Goal: Task Accomplishment & Management: Complete application form

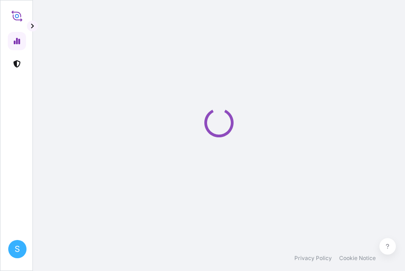
select select "2025"
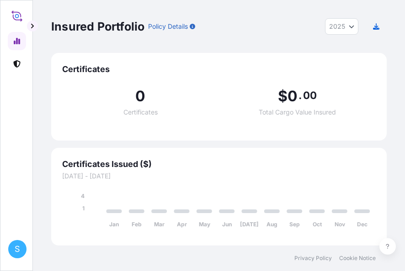
click at [16, 16] on icon at bounding box center [16, 15] width 11 height 13
click at [19, 63] on icon at bounding box center [16, 63] width 7 height 7
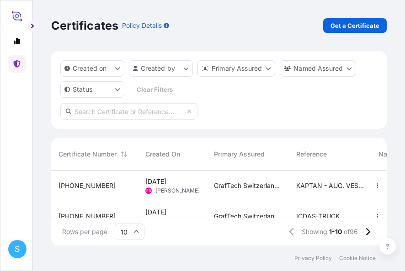
scroll to position [18, 0]
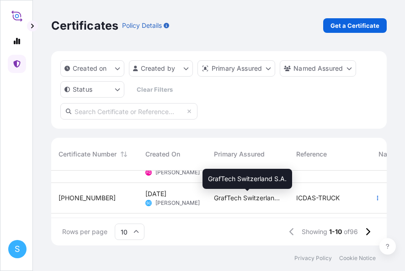
click at [266, 198] on span "GrafTech Switzerland S.A." at bounding box center [248, 198] width 68 height 9
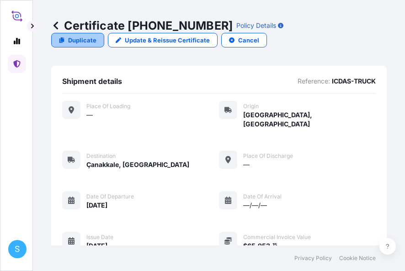
click at [78, 40] on p "Duplicate" at bounding box center [82, 40] width 28 height 9
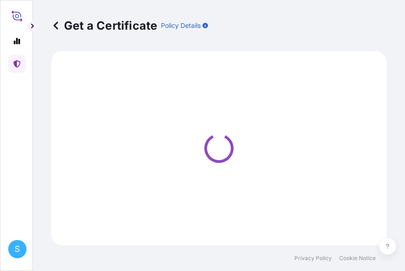
select select "Road"
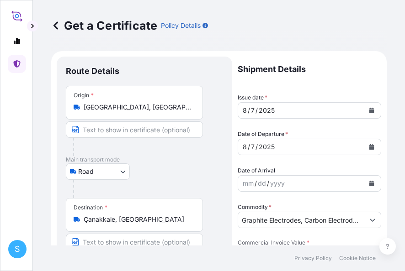
select select "31801"
click at [369, 111] on icon "Calendar" at bounding box center [371, 110] width 5 height 5
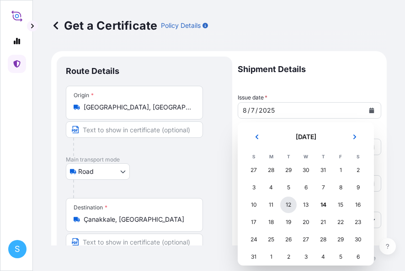
click at [291, 207] on div "12" at bounding box center [288, 205] width 16 height 16
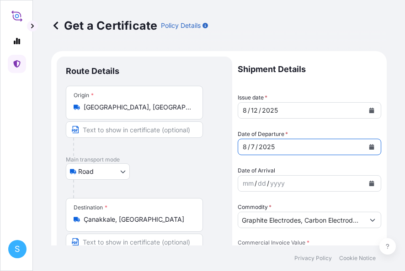
click at [367, 150] on button "Calendar" at bounding box center [371, 147] width 15 height 15
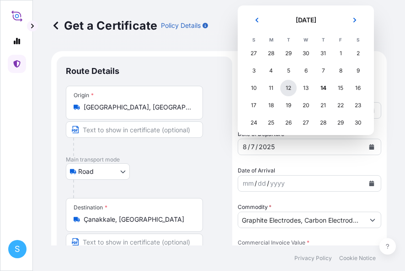
click at [289, 90] on div "12" at bounding box center [288, 88] width 16 height 16
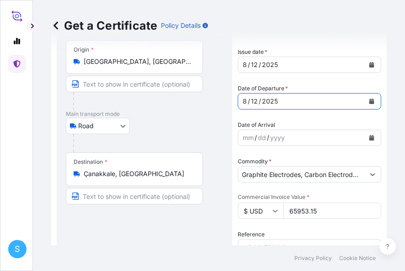
scroll to position [91, 0]
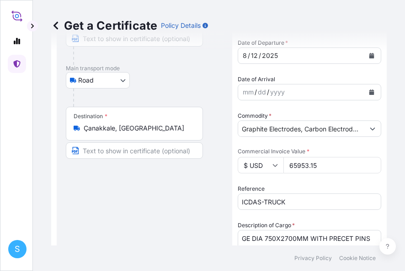
click at [315, 163] on input "65953.15" at bounding box center [332, 165] width 98 height 16
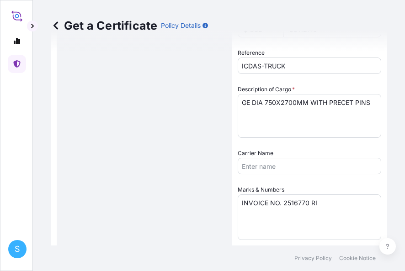
scroll to position [228, 0]
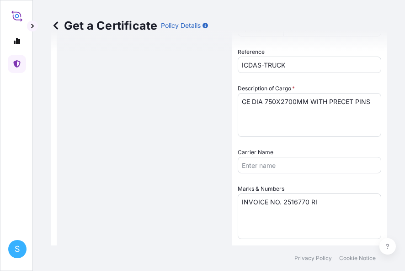
type input "66112.45"
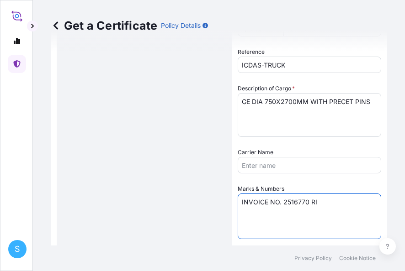
click at [308, 199] on textarea "INVOICE NO. 2516770 RI" at bounding box center [308, 217] width 143 height 46
type textarea "INVOICE NO. 2516780 RI"
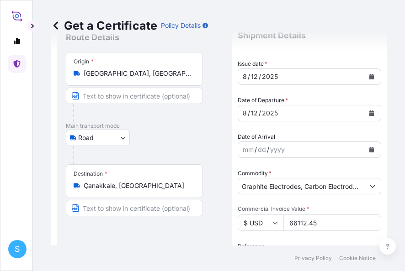
scroll to position [0, 0]
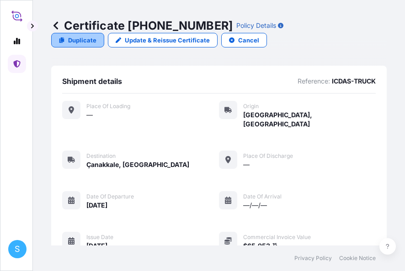
click at [71, 42] on p "Duplicate" at bounding box center [82, 40] width 28 height 9
select select "Road"
select select "31801"
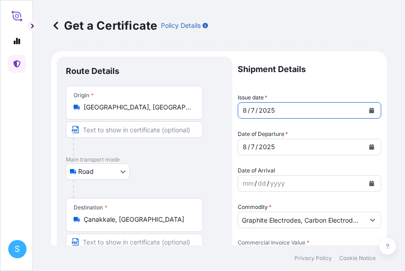
click at [369, 111] on icon "Calendar" at bounding box center [371, 110] width 5 height 5
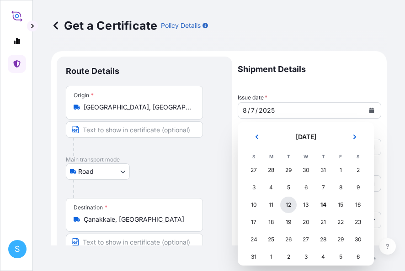
click at [287, 204] on div "12" at bounding box center [288, 205] width 16 height 16
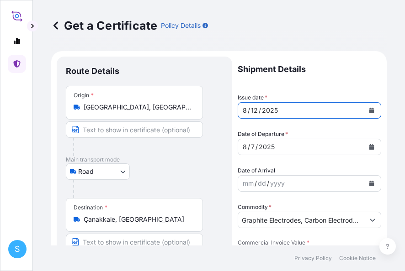
click at [367, 148] on button "Calendar" at bounding box center [371, 147] width 15 height 15
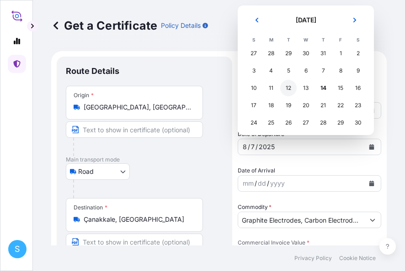
click at [291, 90] on div "12" at bounding box center [288, 88] width 16 height 16
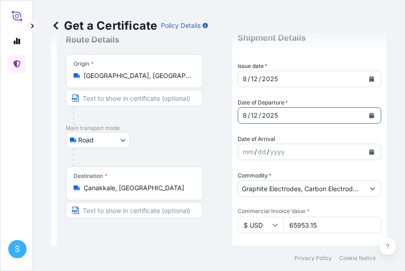
scroll to position [46, 0]
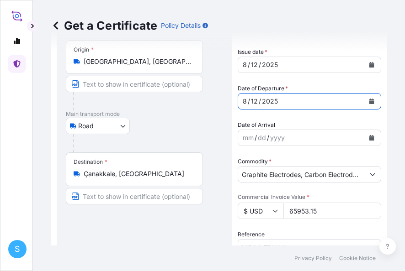
click at [317, 209] on input "65953.15" at bounding box center [332, 211] width 98 height 16
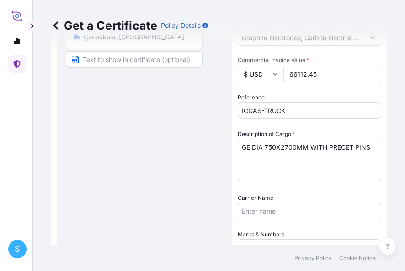
scroll to position [228, 0]
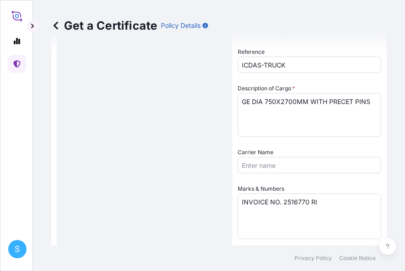
type input "66112.45"
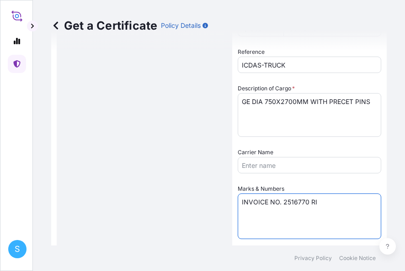
click at [307, 202] on textarea "INVOICE NO. 2516770 RI" at bounding box center [308, 217] width 143 height 46
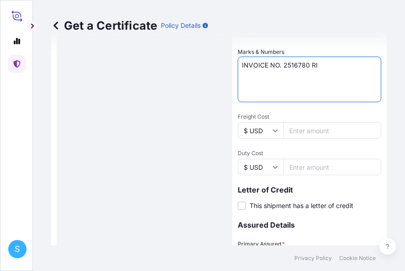
scroll to position [500, 0]
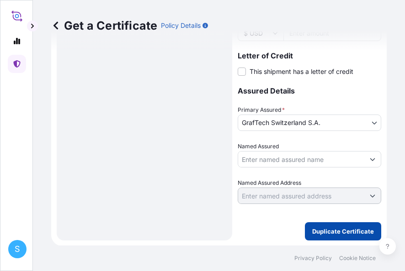
type textarea "INVOICE NO. 2516780 RI"
click at [316, 232] on p "Duplicate Certificate" at bounding box center [343, 231] width 62 height 9
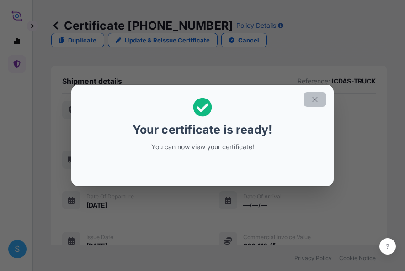
click at [316, 99] on icon "button" at bounding box center [314, 99] width 8 height 8
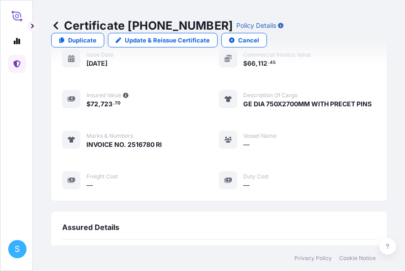
scroll to position [434, 0]
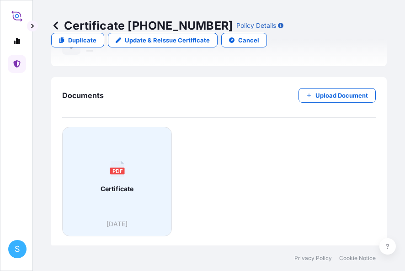
click at [121, 169] on text "PDF" at bounding box center [117, 171] width 11 height 6
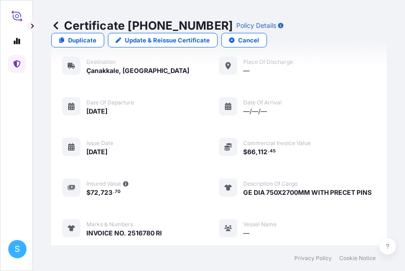
scroll to position [0, 0]
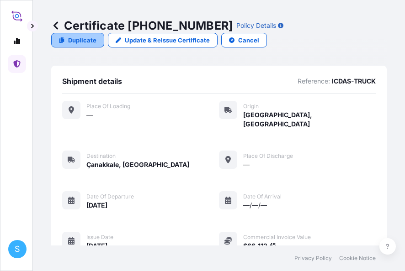
click at [84, 40] on p "Duplicate" at bounding box center [82, 40] width 28 height 9
select select "Road"
select select "31801"
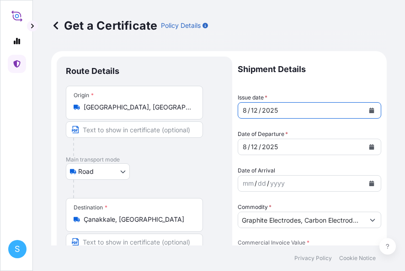
click at [258, 109] on div "/" at bounding box center [259, 110] width 2 height 11
click at [369, 110] on icon "Calendar" at bounding box center [371, 110] width 5 height 5
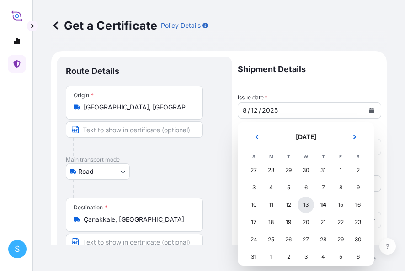
click at [306, 206] on div "13" at bounding box center [305, 205] width 16 height 16
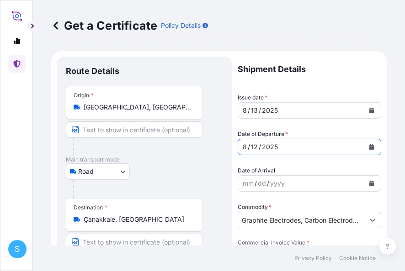
click at [369, 147] on icon "Calendar" at bounding box center [371, 146] width 5 height 5
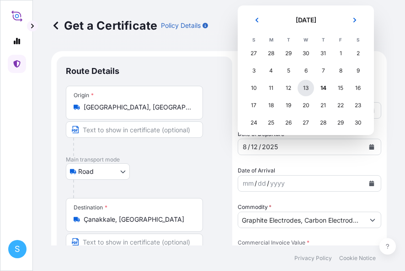
click at [302, 90] on div "13" at bounding box center [305, 88] width 16 height 16
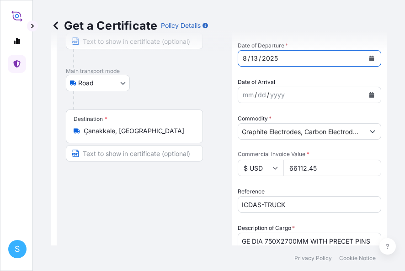
scroll to position [91, 0]
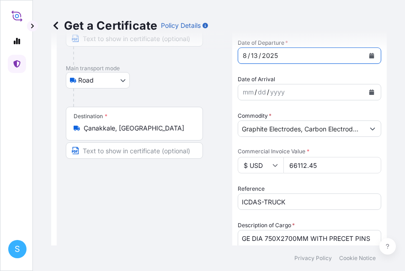
click at [315, 165] on input "66112.45" at bounding box center [332, 165] width 98 height 16
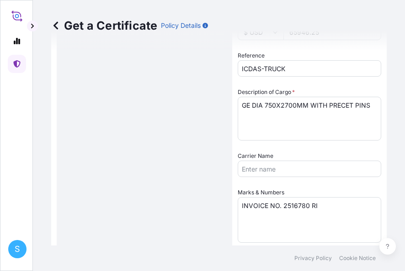
scroll to position [228, 0]
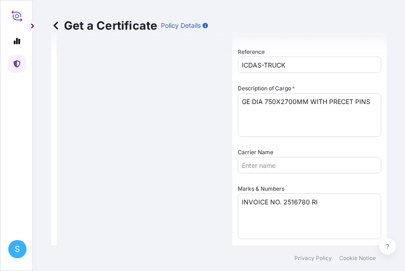
type input "65946.25"
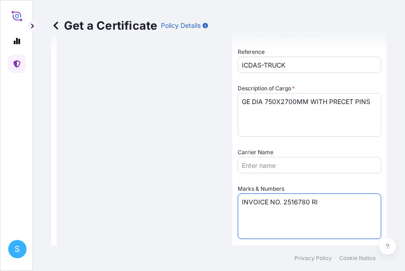
click at [307, 201] on textarea "INVOICE NO. 2516780 RI" at bounding box center [308, 217] width 143 height 46
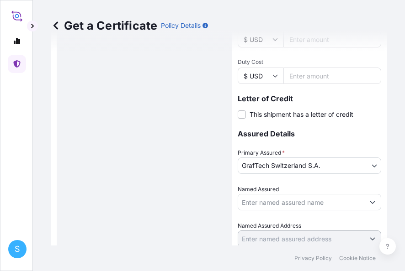
scroll to position [500, 0]
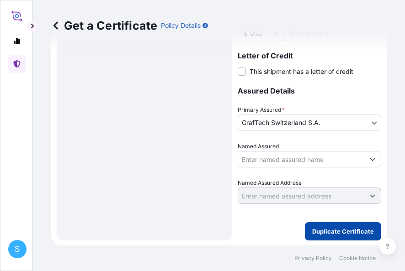
type textarea "INVOICE NO. 2516785 RI"
click at [305, 230] on button "Duplicate Certificate" at bounding box center [343, 231] width 76 height 18
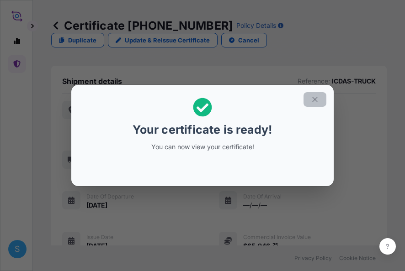
click at [313, 100] on icon "button" at bounding box center [314, 99] width 8 height 8
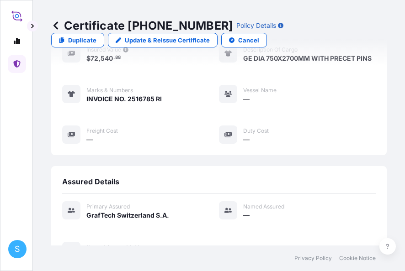
scroll to position [434, 0]
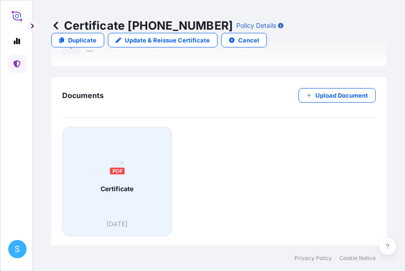
click at [122, 184] on span "Certificate" at bounding box center [116, 188] width 33 height 9
